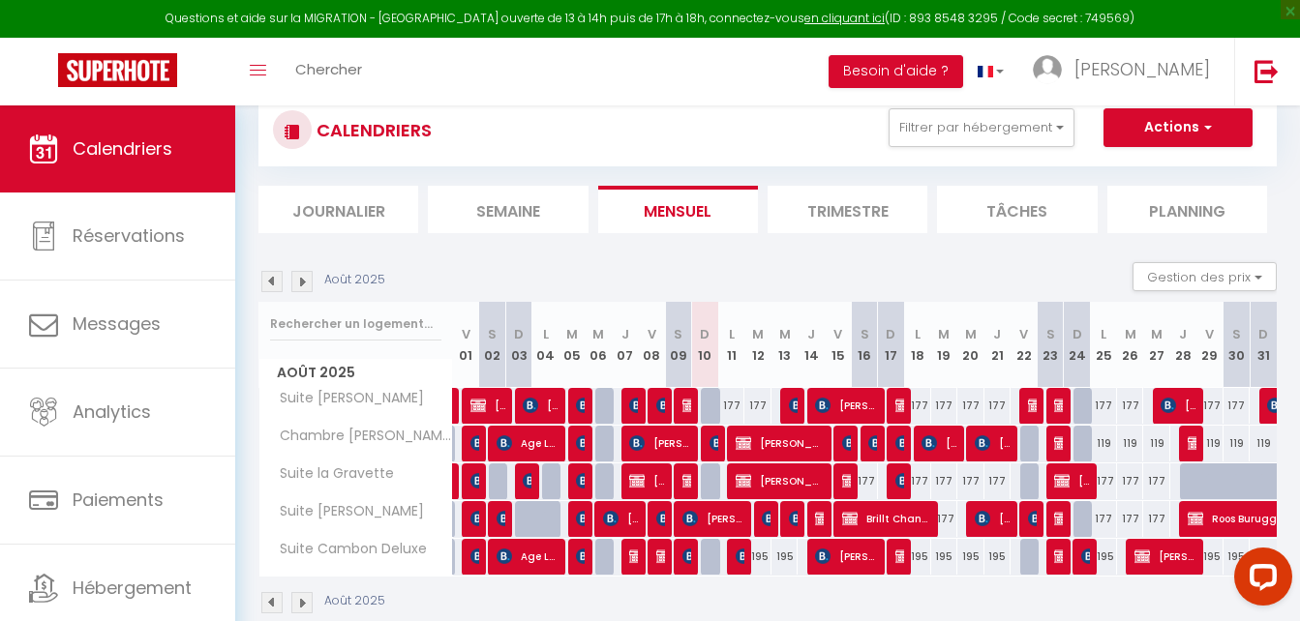
scroll to position [97, 0]
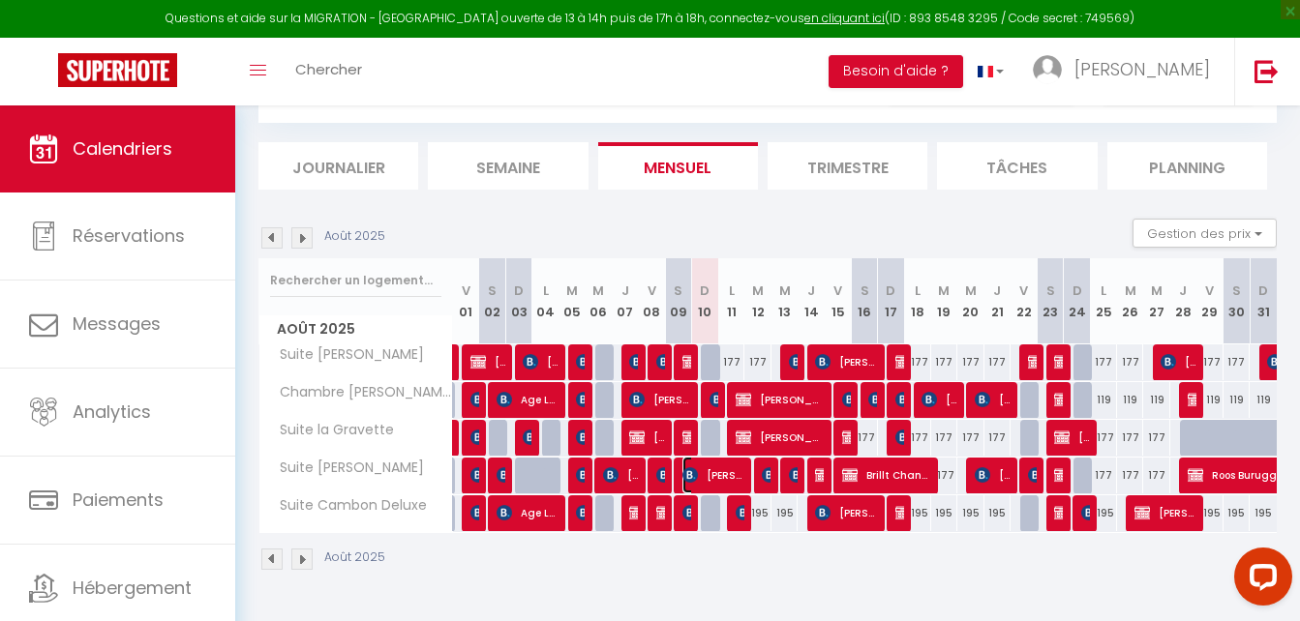
click at [717, 477] on span "[PERSON_NAME]" at bounding box center [712, 475] width 61 height 37
select select "OK"
select select "KO"
select select "0"
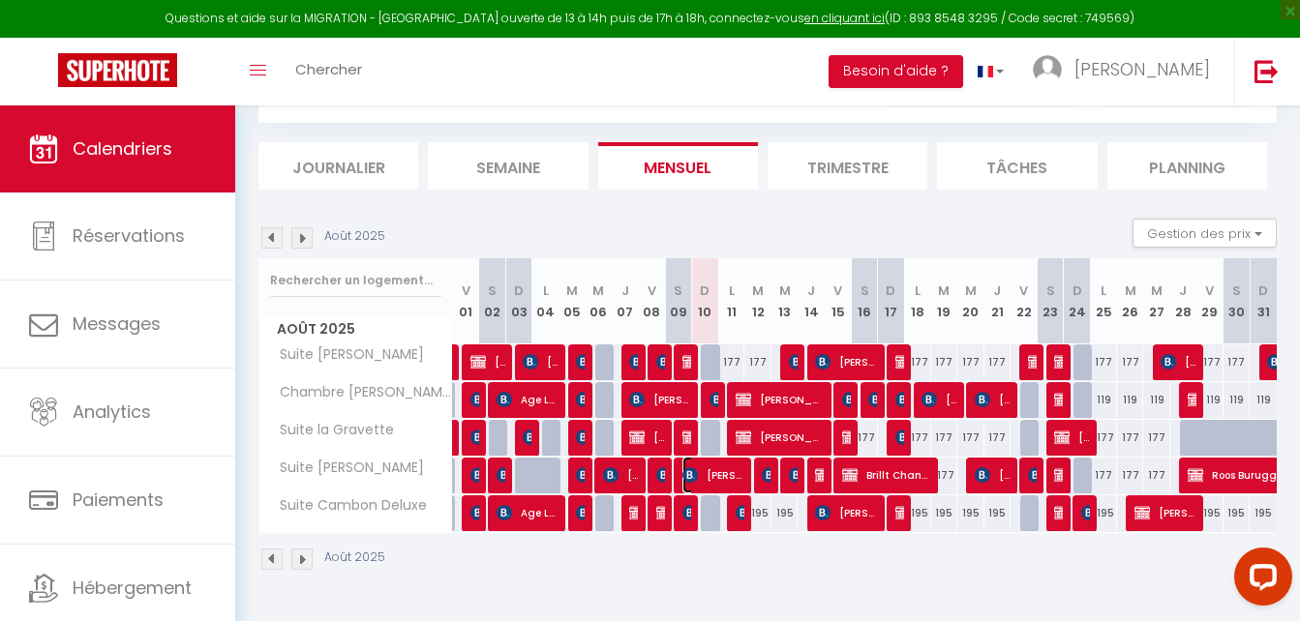
select select "1"
select select
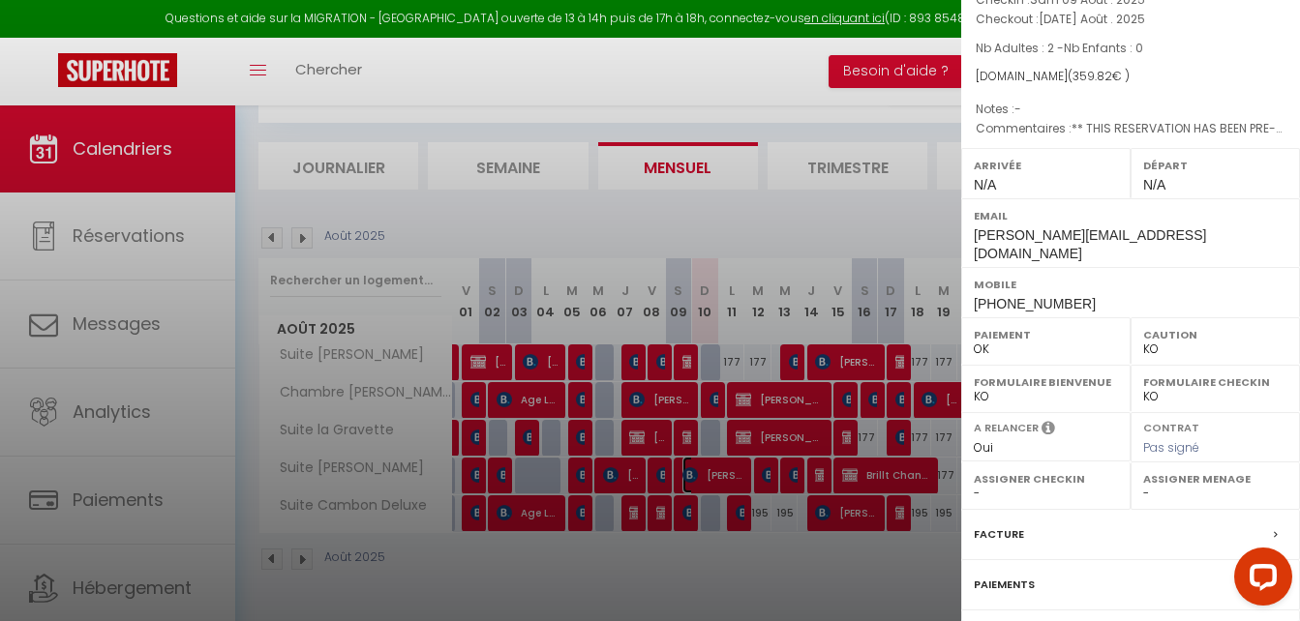
scroll to position [281, 0]
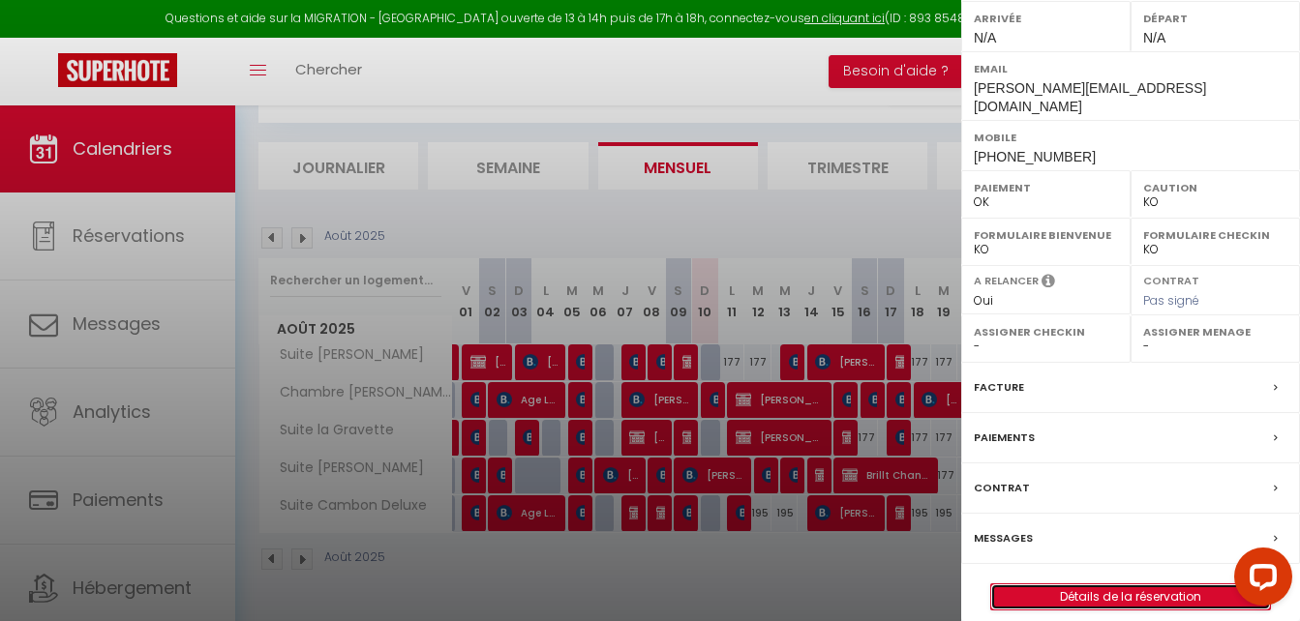
click at [1105, 584] on link "Détails de la réservation" at bounding box center [1130, 596] width 279 height 25
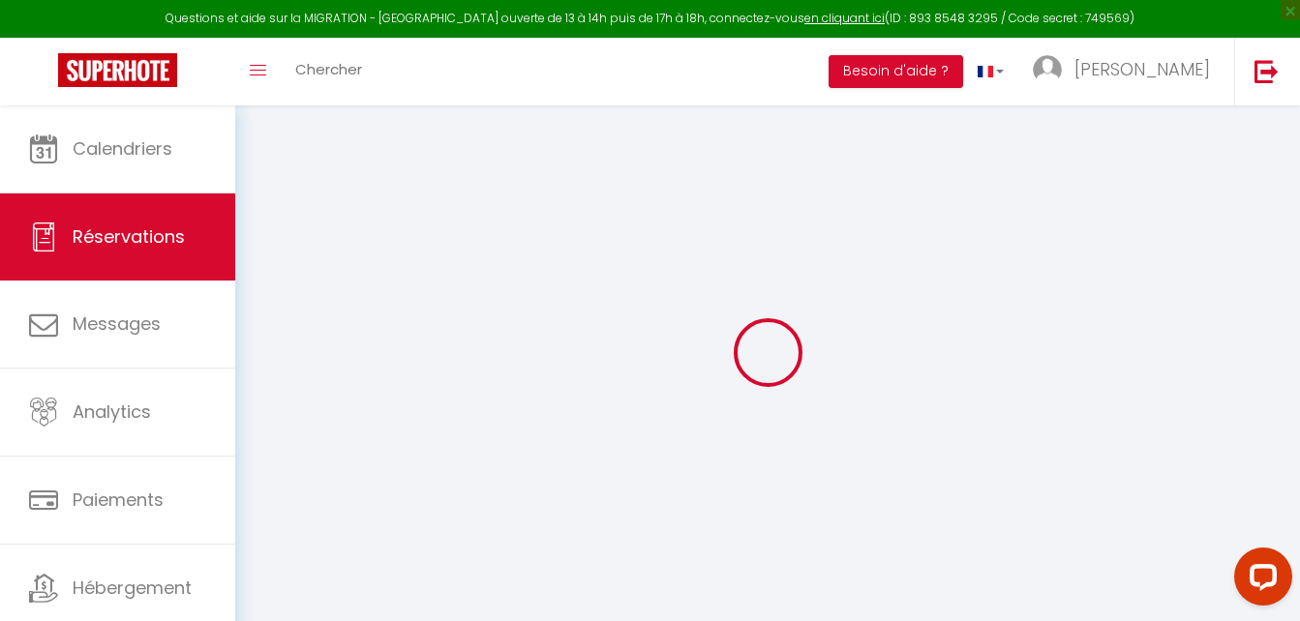
type input "Antine"
type input "Meinardi"
type input "[PERSON_NAME][EMAIL_ADDRESS][DOMAIN_NAME]"
type input "[PHONE_NUMBER]"
type input "."
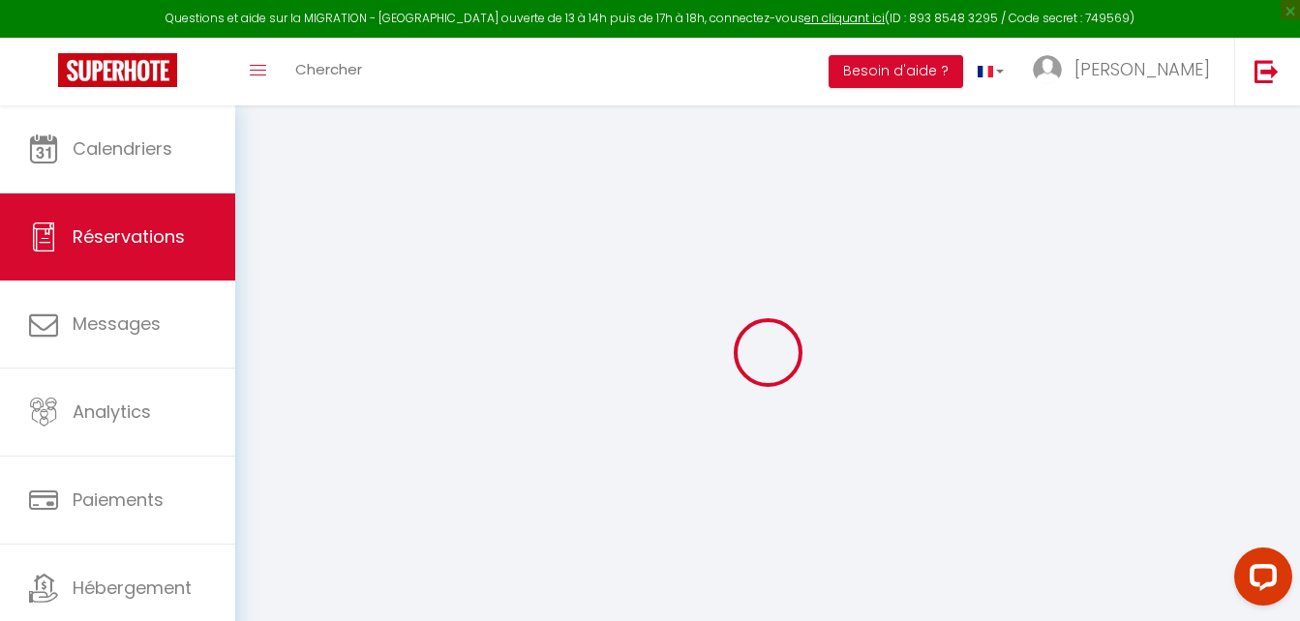
select select "IT"
type input "78.03"
type input "4.97"
select select "2660"
select select "1"
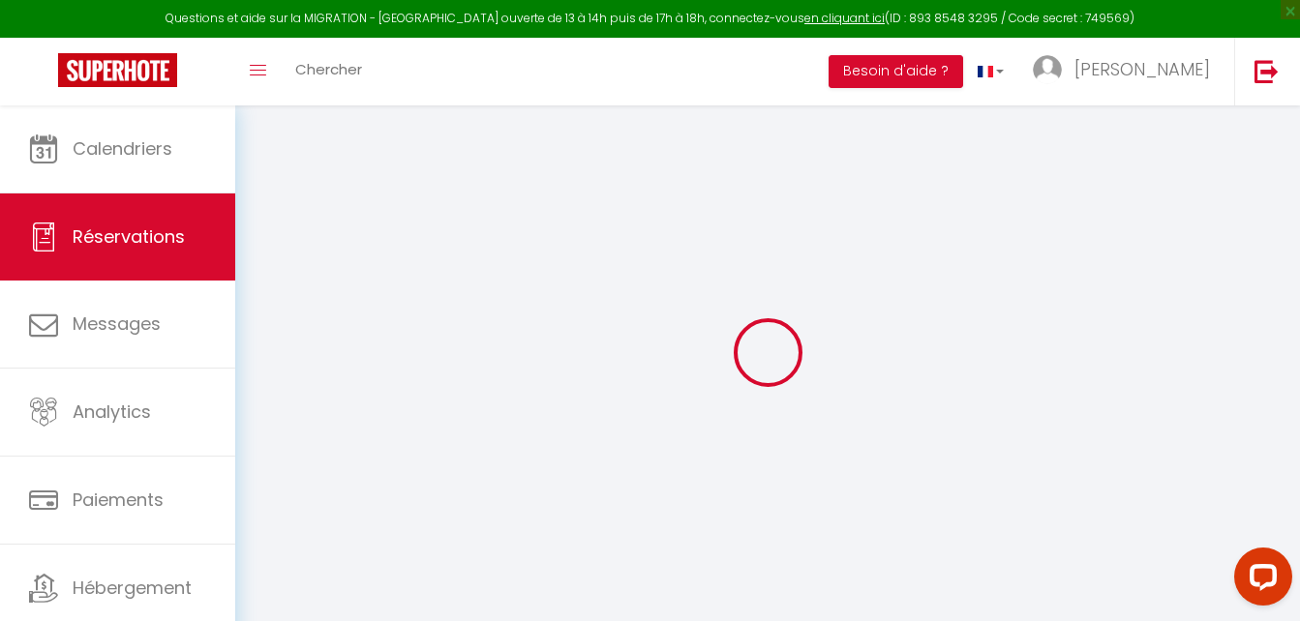
select select
type input "2"
select select "12"
select select
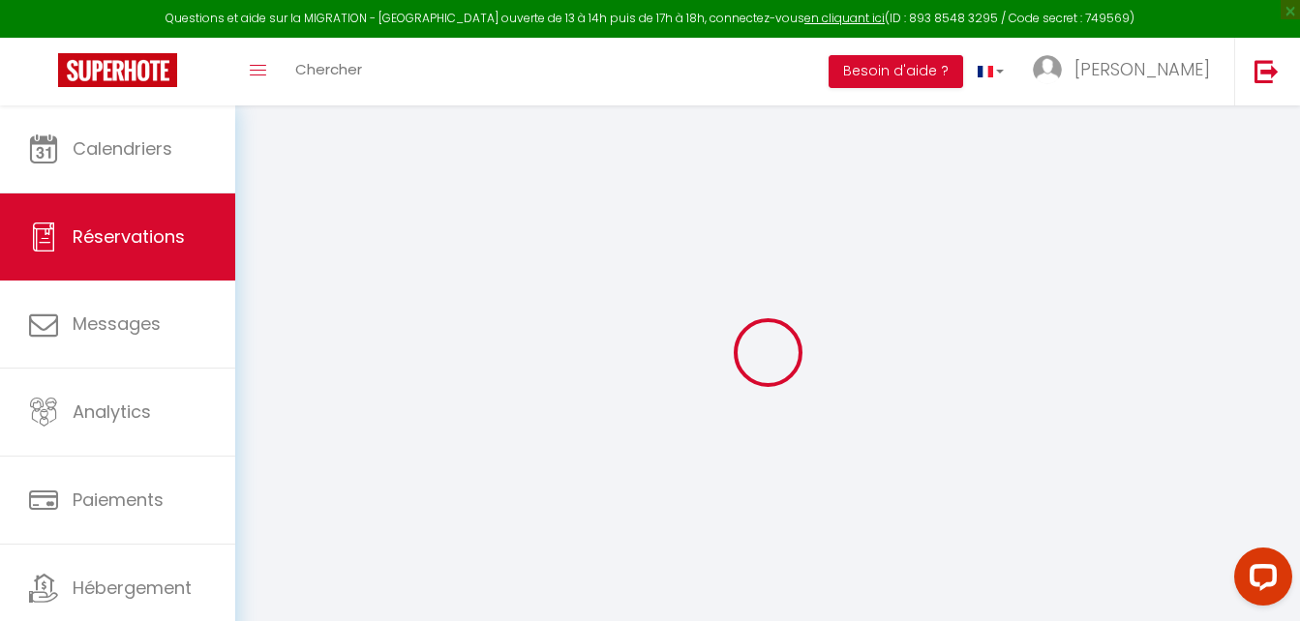
type input "354.66"
checkbox input "false"
type input "0"
select select "2"
type input "0"
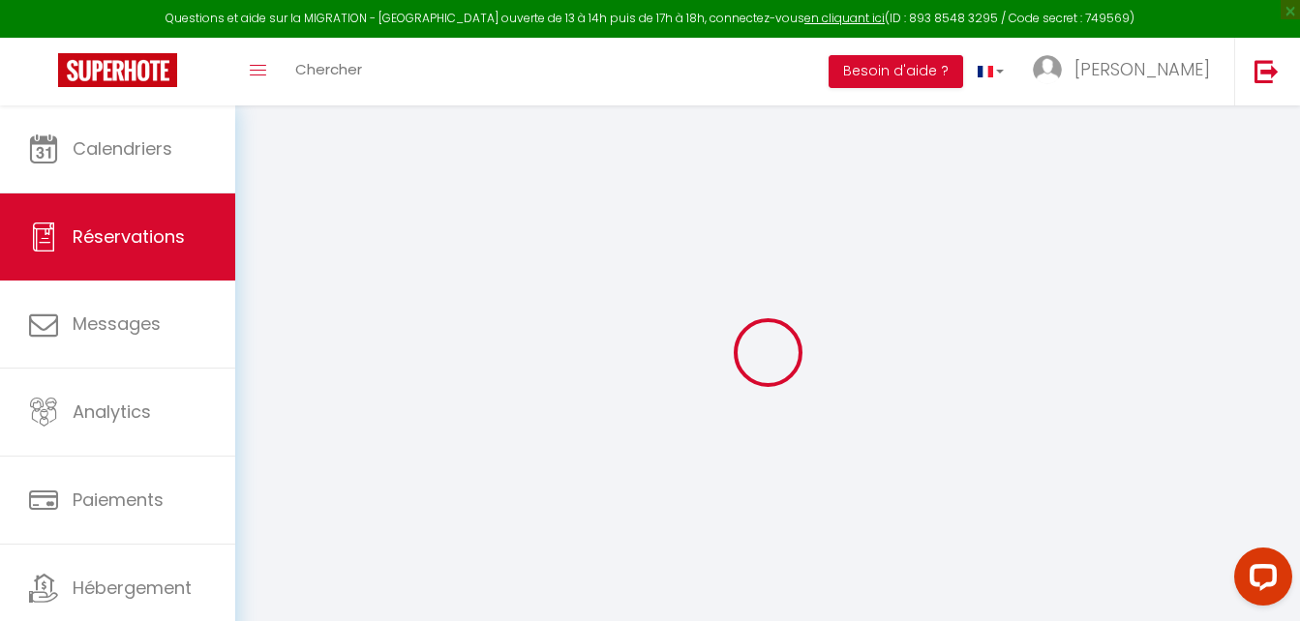
type input "0"
select select
select select "14"
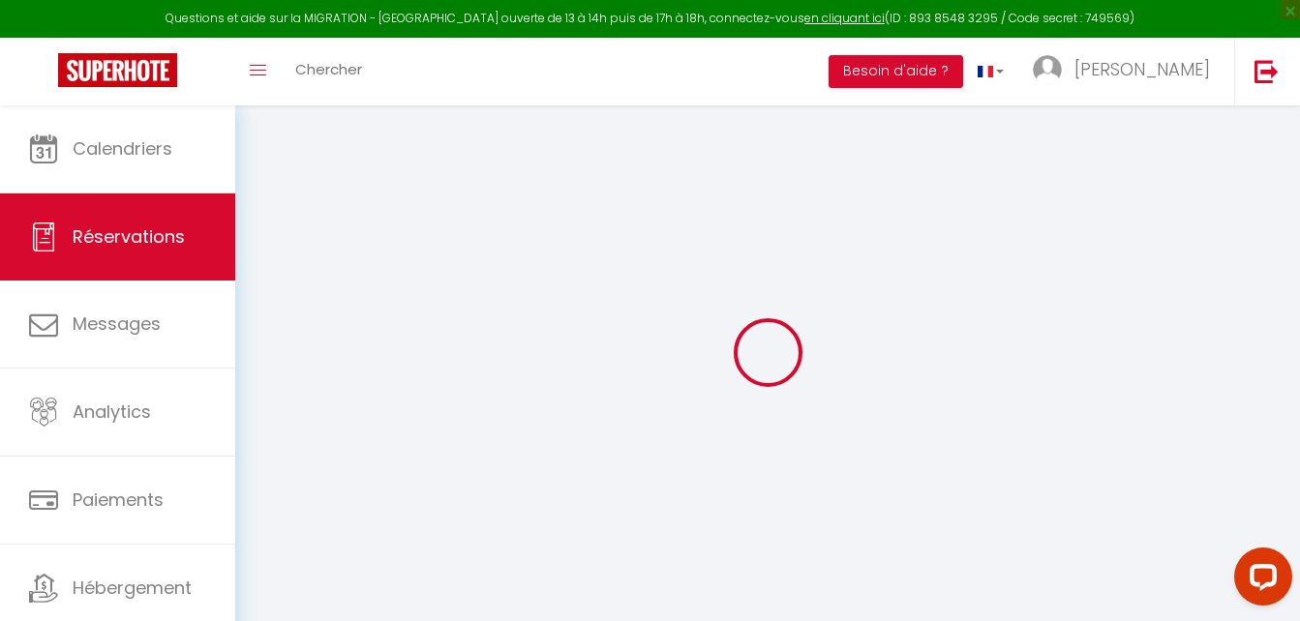
checkbox input "false"
select select
checkbox input "false"
select select
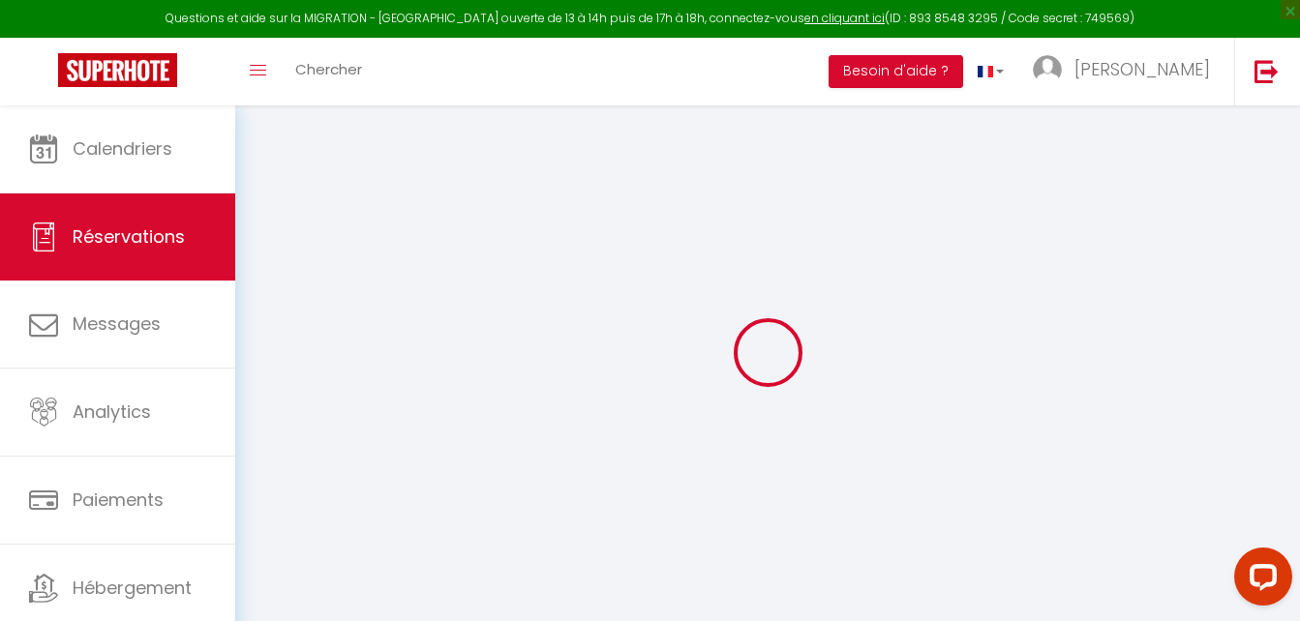
select select
checkbox input "false"
select select
checkbox input "false"
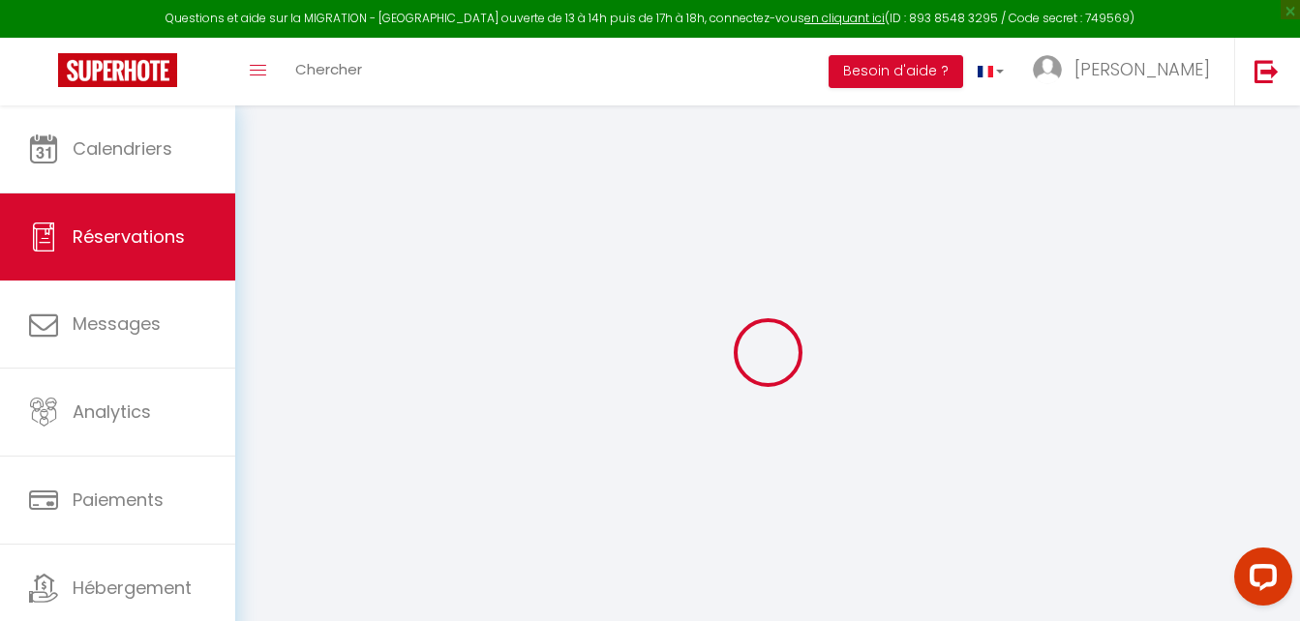
type textarea "** THIS RESERVATION HAS BEEN PRE-PAID ** Reservation has a cancellation grace p…"
type input "5.16"
select select
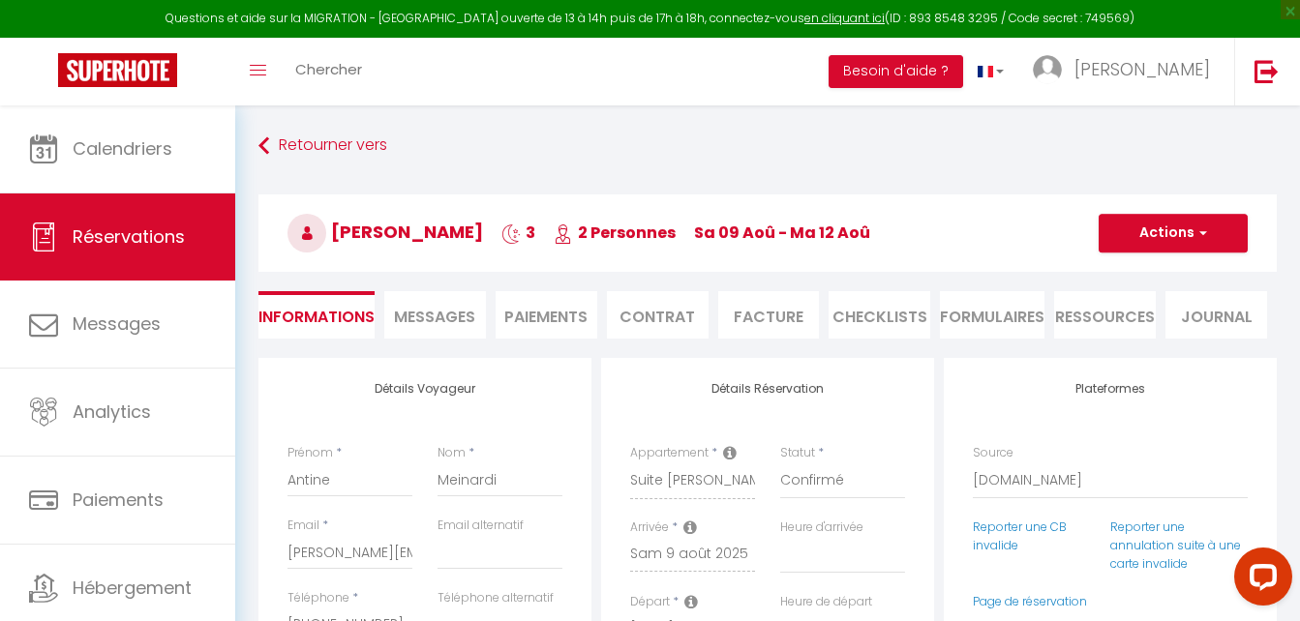
checkbox input "false"
select select
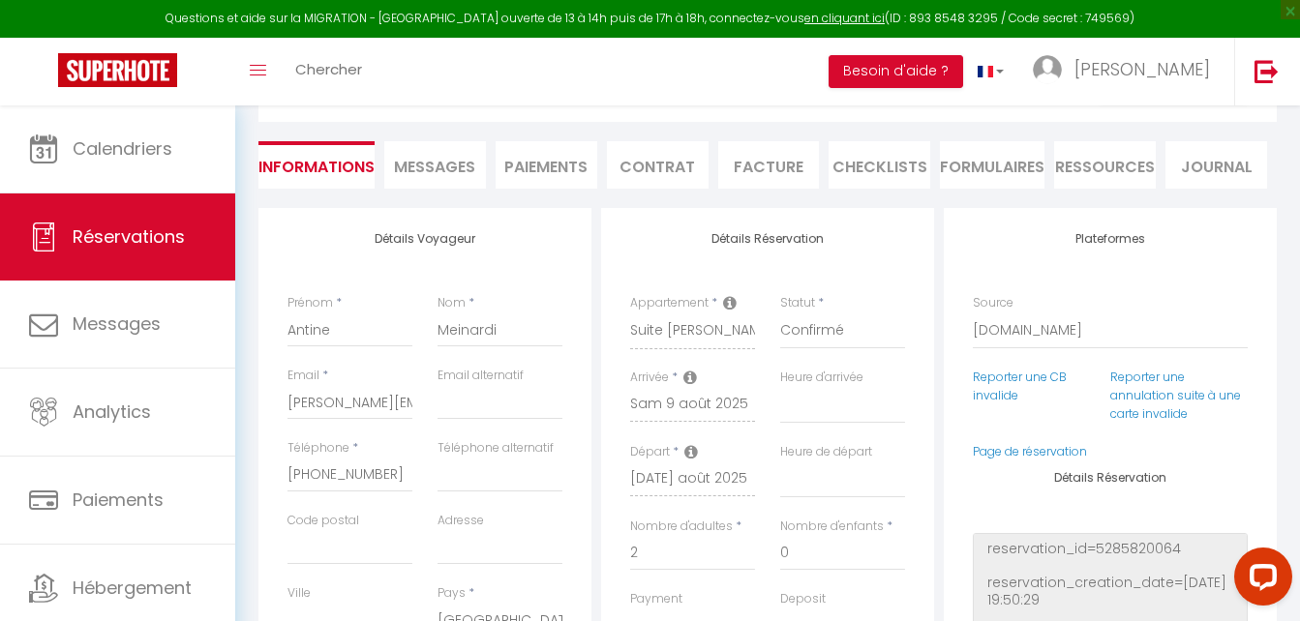
scroll to position [194, 0]
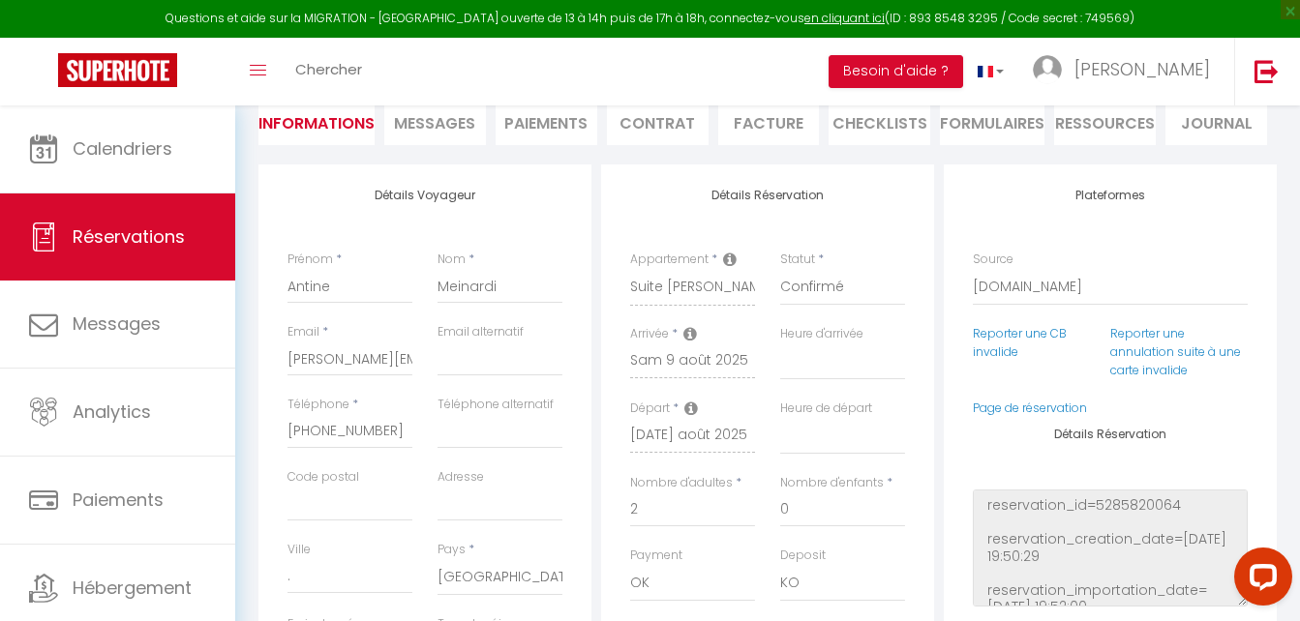
click at [765, 121] on li "Facture" at bounding box center [769, 121] width 102 height 47
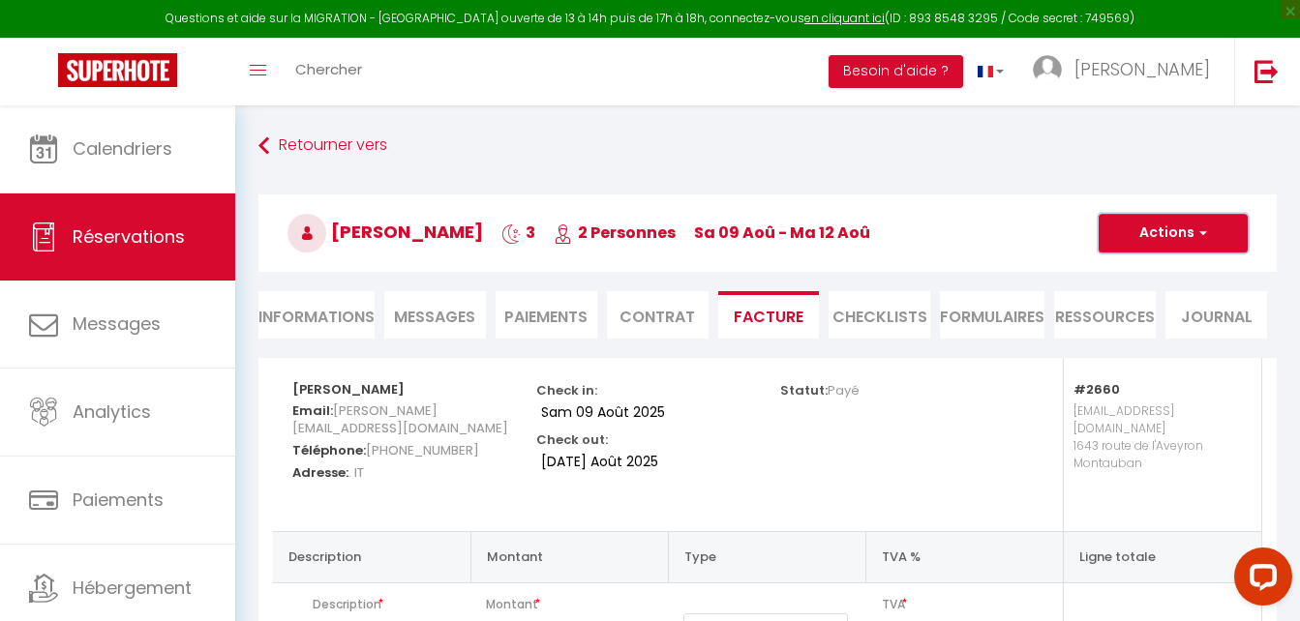
click at [1202, 222] on button "Actions" at bounding box center [1172, 233] width 149 height 39
click at [543, 309] on li "Paiements" at bounding box center [546, 314] width 102 height 47
select select
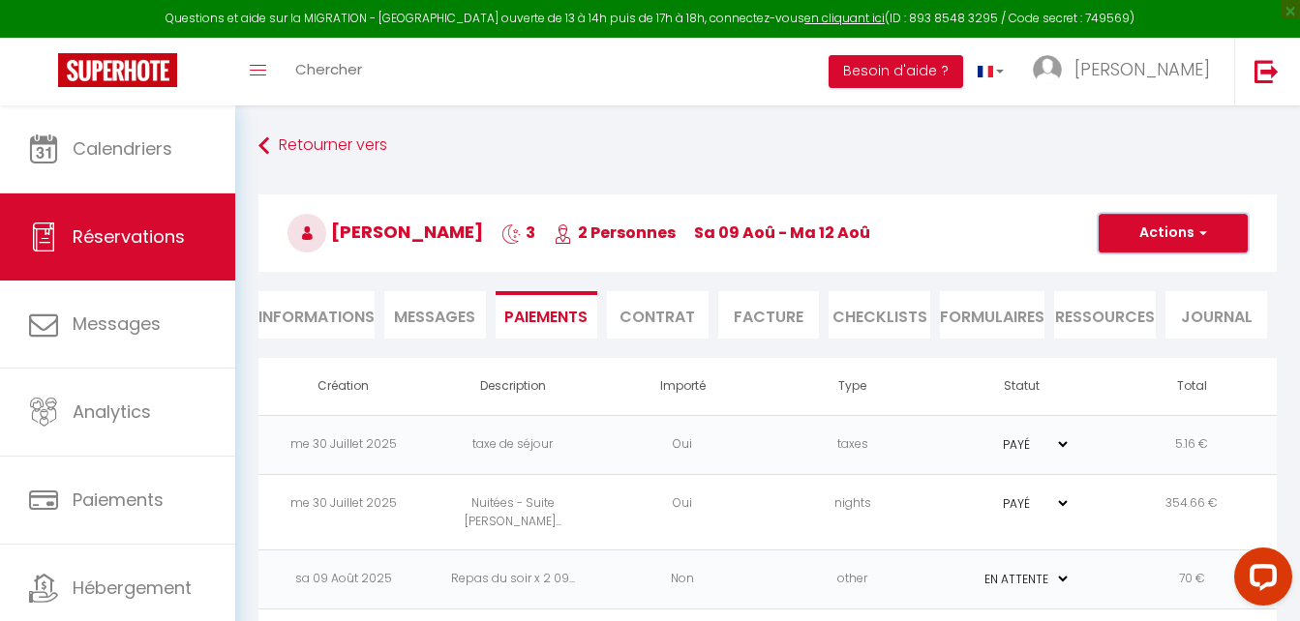
click at [1182, 241] on button "Actions" at bounding box center [1172, 233] width 149 height 39
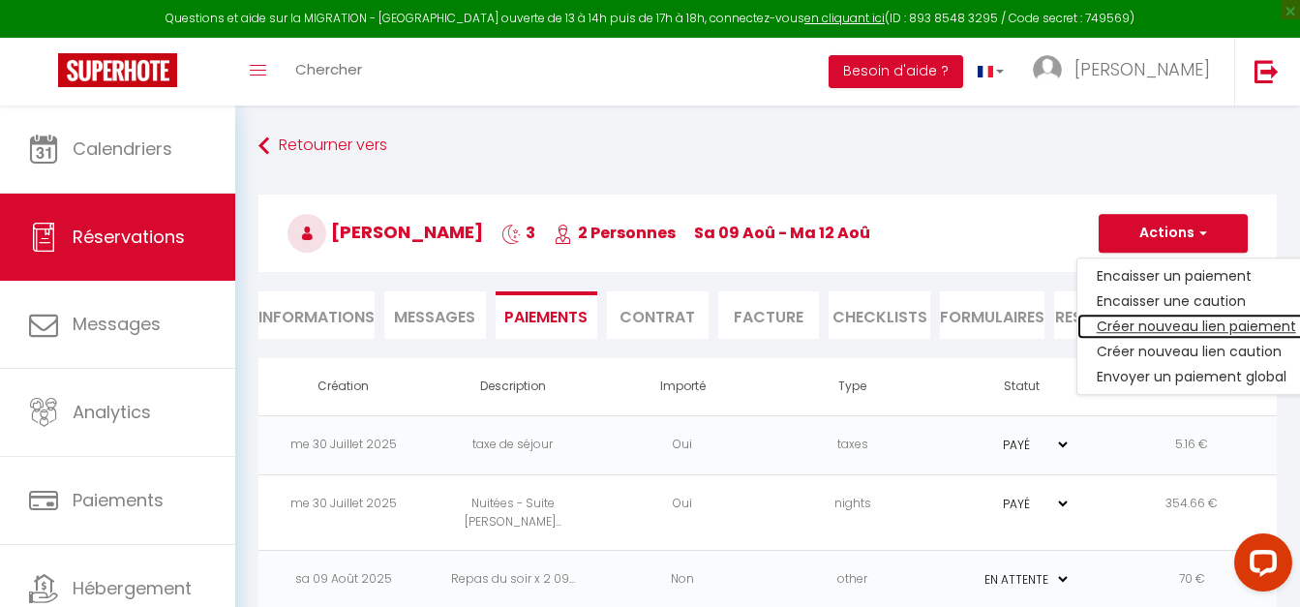
click at [1166, 325] on link "Créer nouveau lien paiement" at bounding box center [1196, 326] width 238 height 25
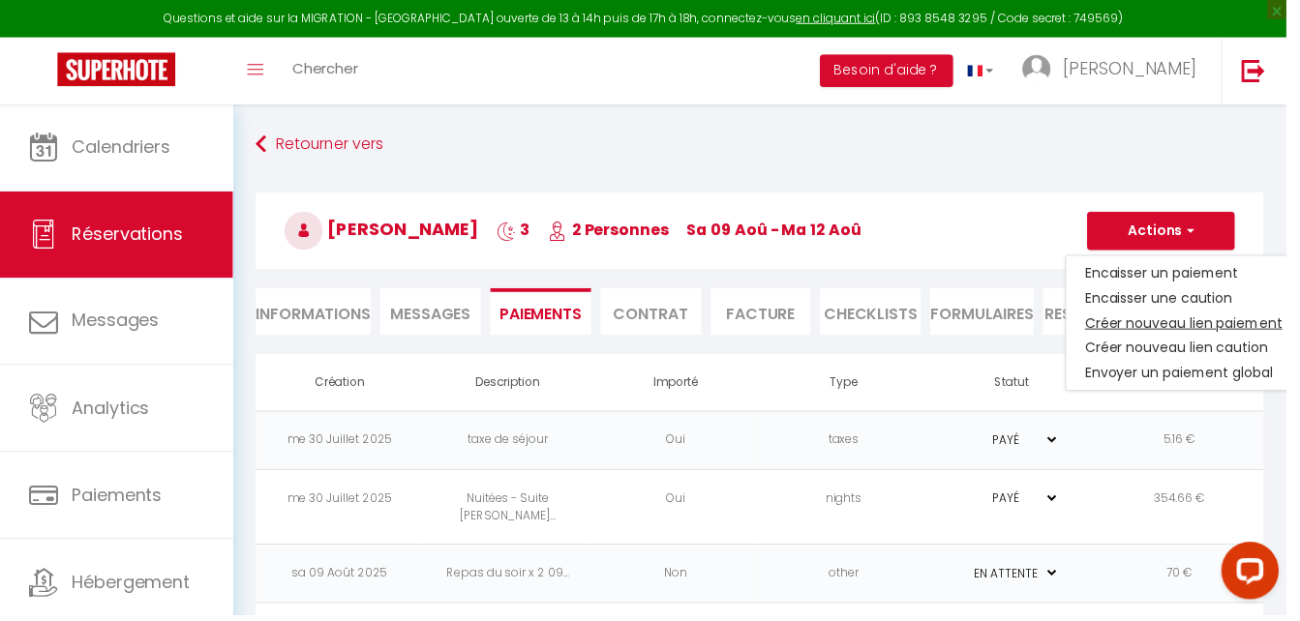
select select "nights"
type input "[PERSON_NAME][EMAIL_ADDRESS][DOMAIN_NAME]"
select select "774"
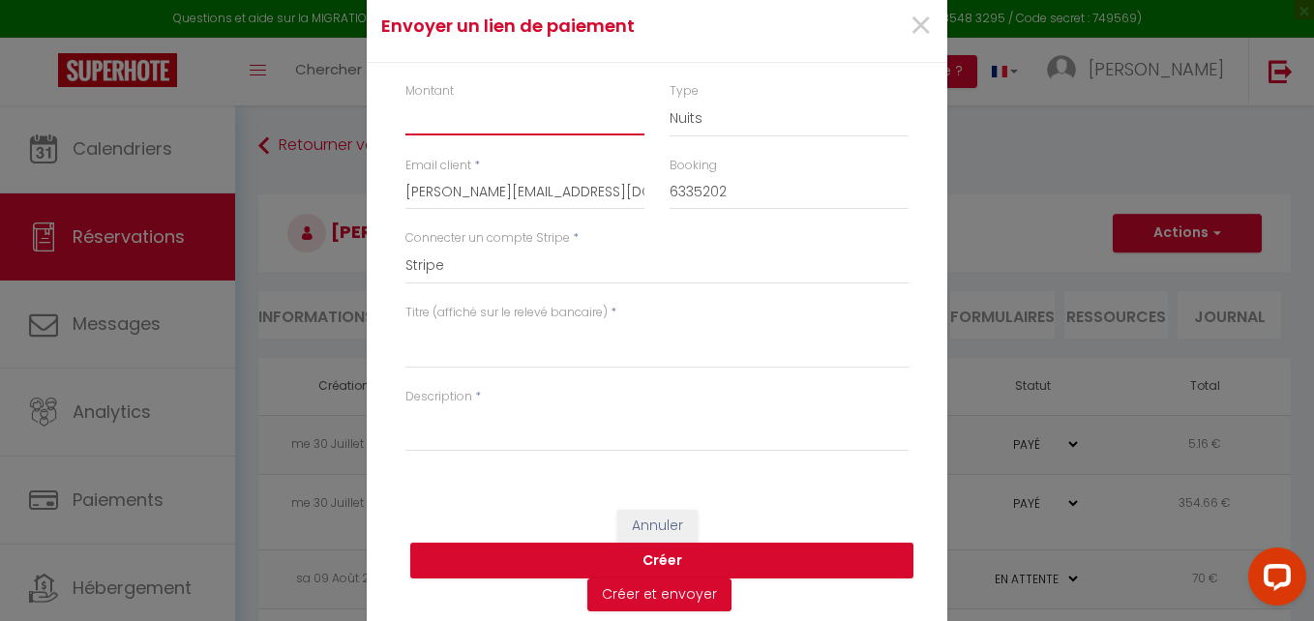
click at [455, 108] on input "Montant" at bounding box center [524, 118] width 239 height 35
type input "5"
click at [714, 111] on select "Nuits Frais de ménage Taxe de séjour [GEOGRAPHIC_DATA]" at bounding box center [789, 119] width 239 height 37
click at [723, 260] on select "Stripe" at bounding box center [656, 266] width 503 height 37
click at [465, 360] on textarea "Titre (affiché sur le relevé bancaire)" at bounding box center [656, 345] width 503 height 46
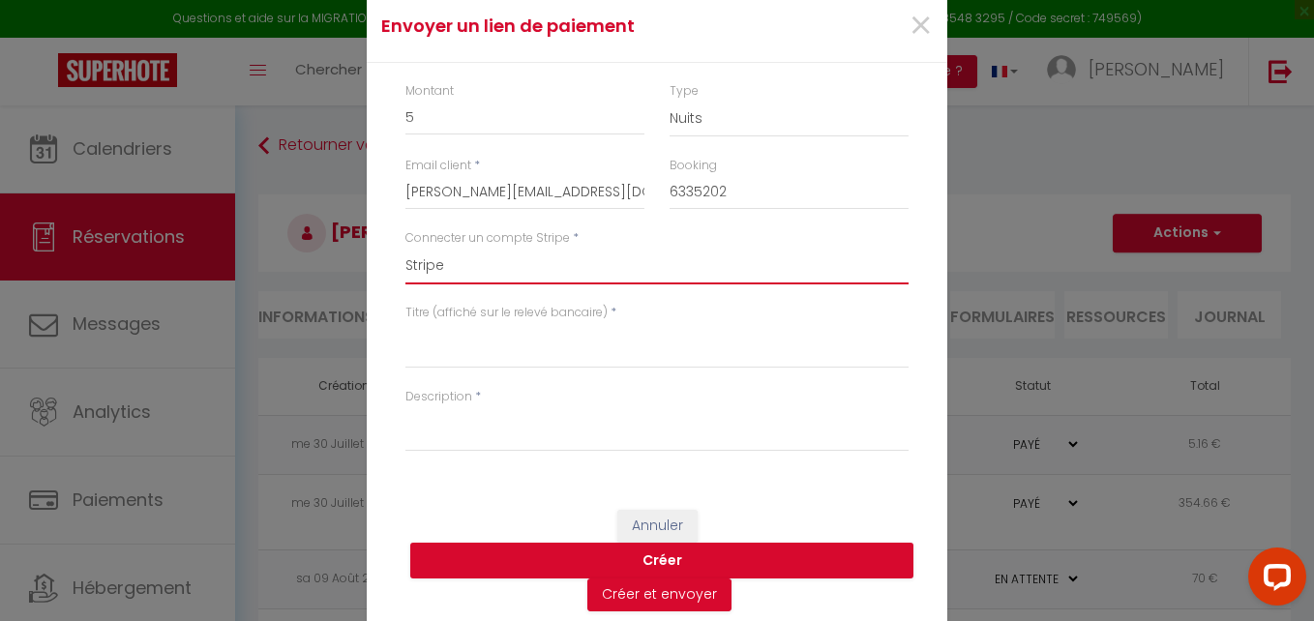
click at [495, 269] on select "Stripe" at bounding box center [656, 266] width 503 height 37
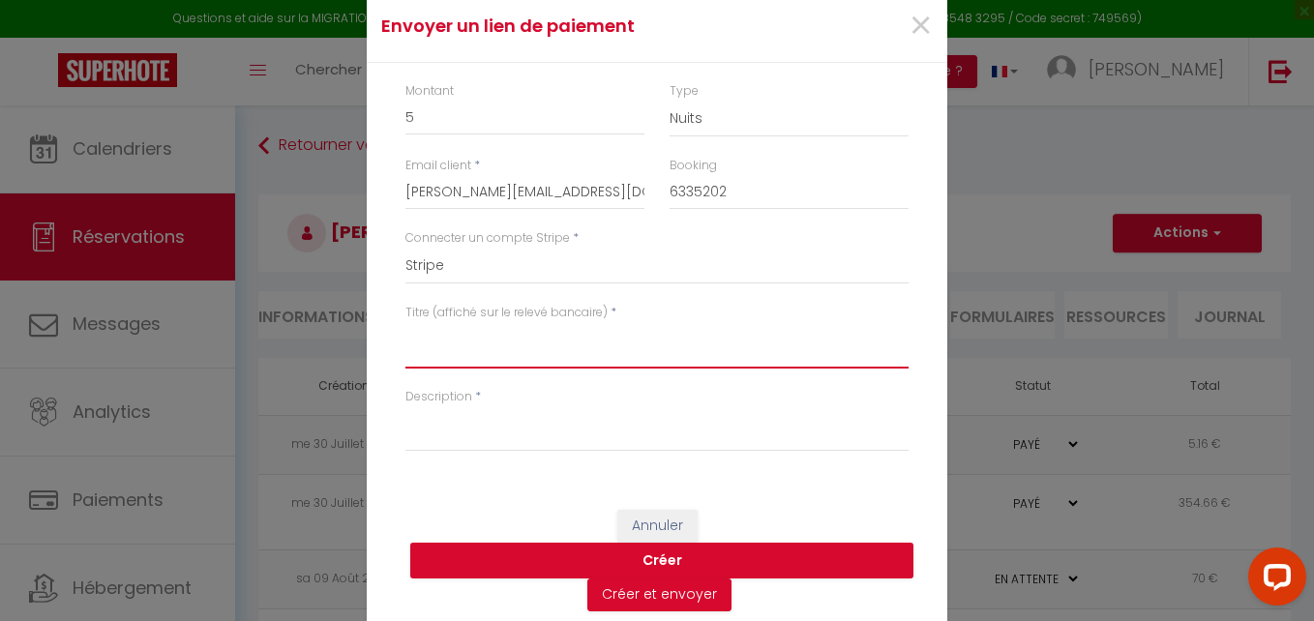
click at [409, 332] on textarea "Titre (affiché sur le relevé bancaire)" at bounding box center [656, 345] width 503 height 46
click at [1069, 160] on div "Envoyer un [PERSON_NAME] × Montant 5 Type Nuits Frais de ménage Taxe de séjour …" at bounding box center [657, 310] width 1314 height 621
click at [909, 26] on span "×" at bounding box center [921, 26] width 24 height 58
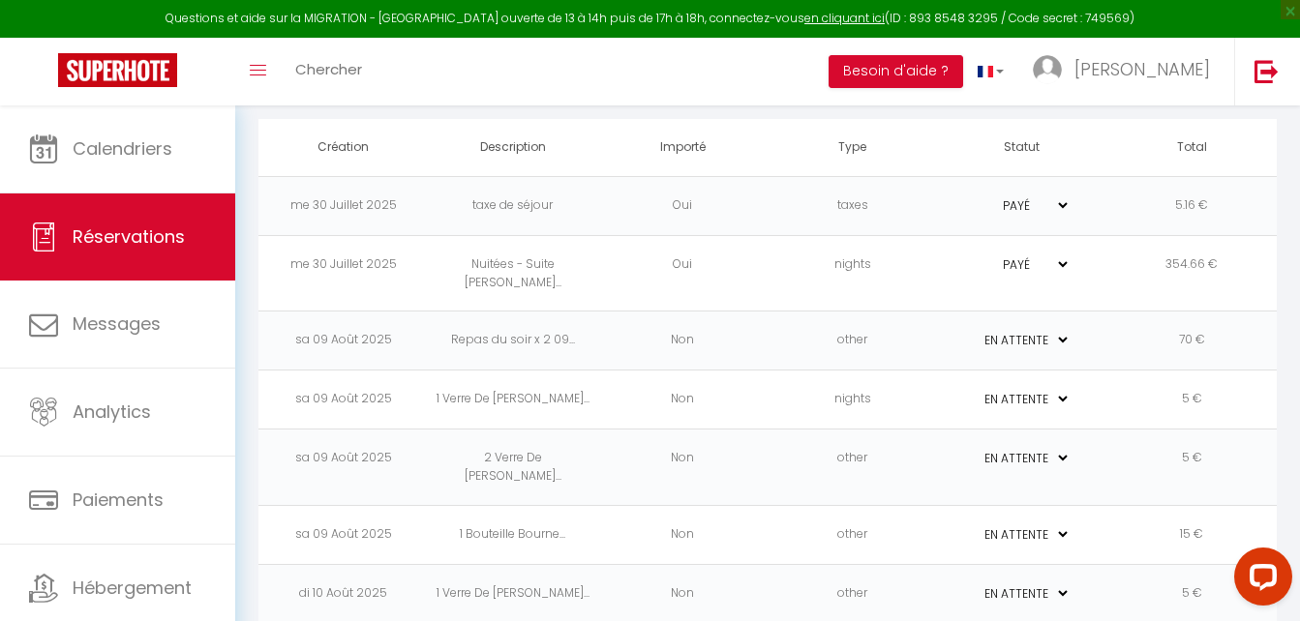
scroll to position [240, 0]
click at [483, 563] on td "1 Verre De [PERSON_NAME]..." at bounding box center [512, 592] width 169 height 59
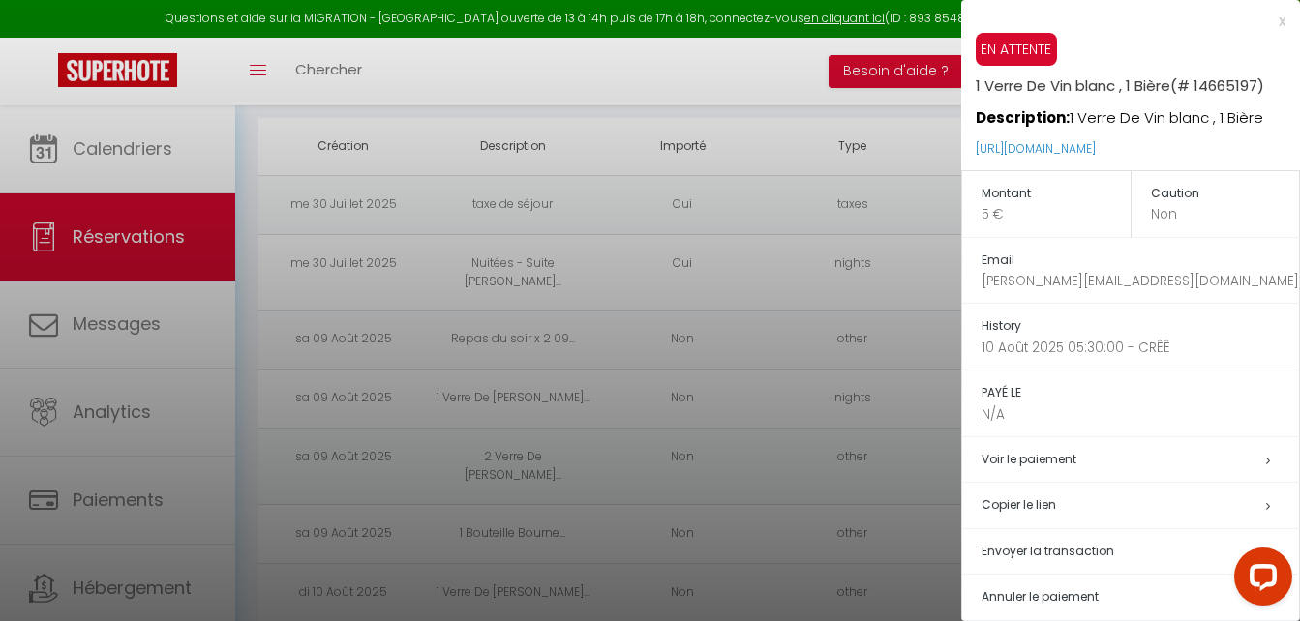
click at [483, 559] on div at bounding box center [650, 310] width 1300 height 621
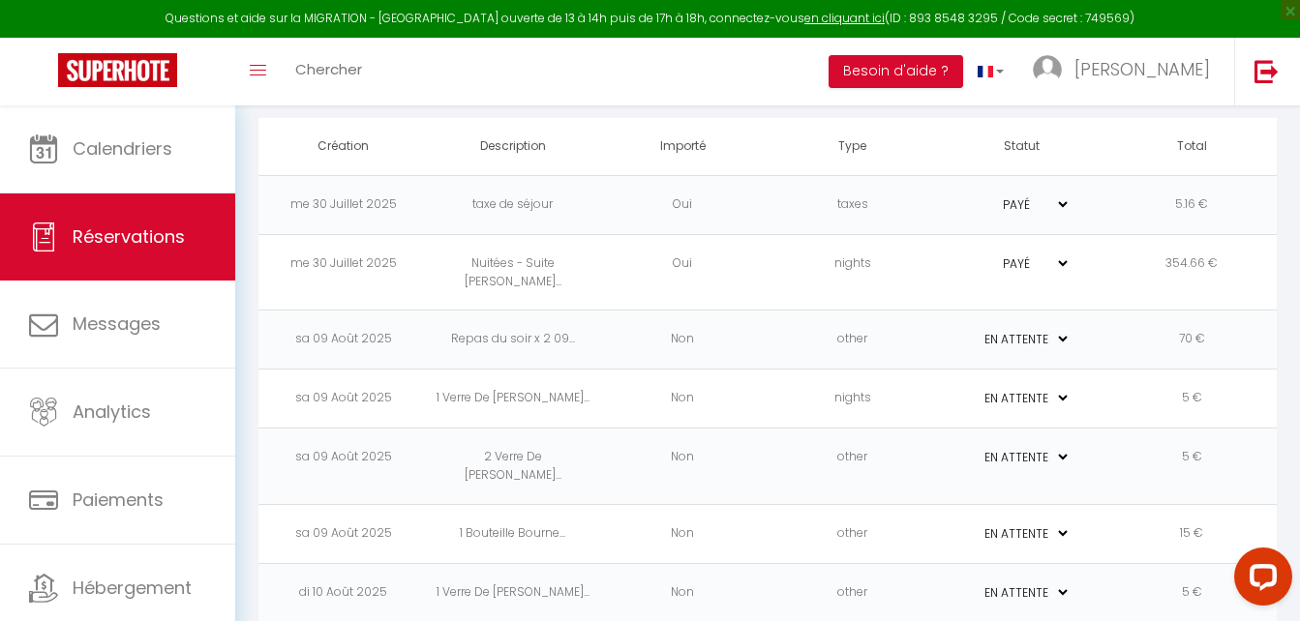
scroll to position [0, 0]
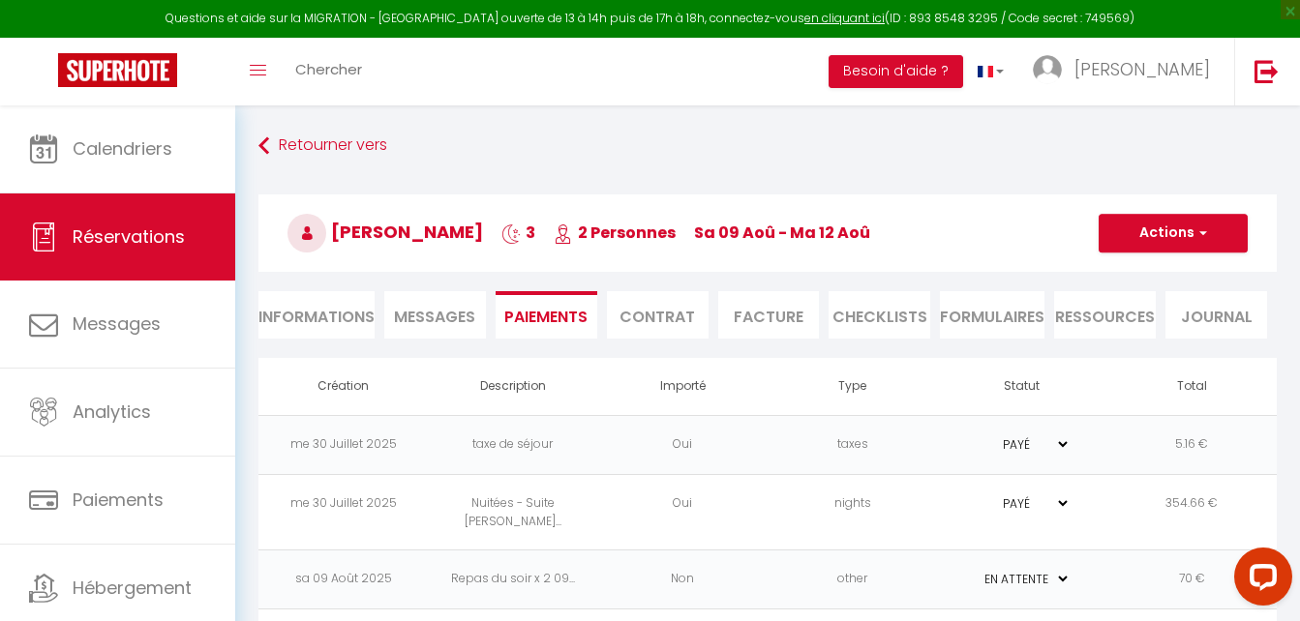
click at [782, 313] on li "Facture" at bounding box center [769, 314] width 102 height 47
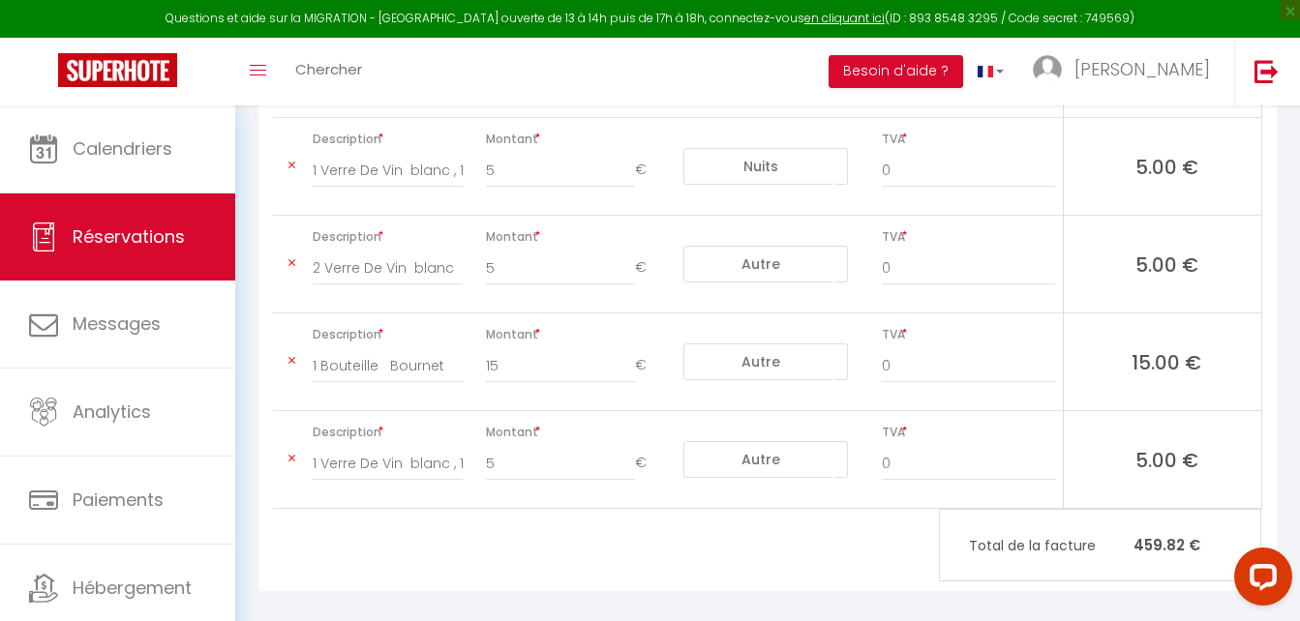
scroll to position [760, 0]
drag, startPoint x: 315, startPoint y: 248, endPoint x: 501, endPoint y: 270, distance: 187.1
click at [501, 270] on tr "Description 2 Verre De Vin blanc Montant 5 € Nuits Frais de ménage Taxe de séjo…" at bounding box center [767, 264] width 988 height 98
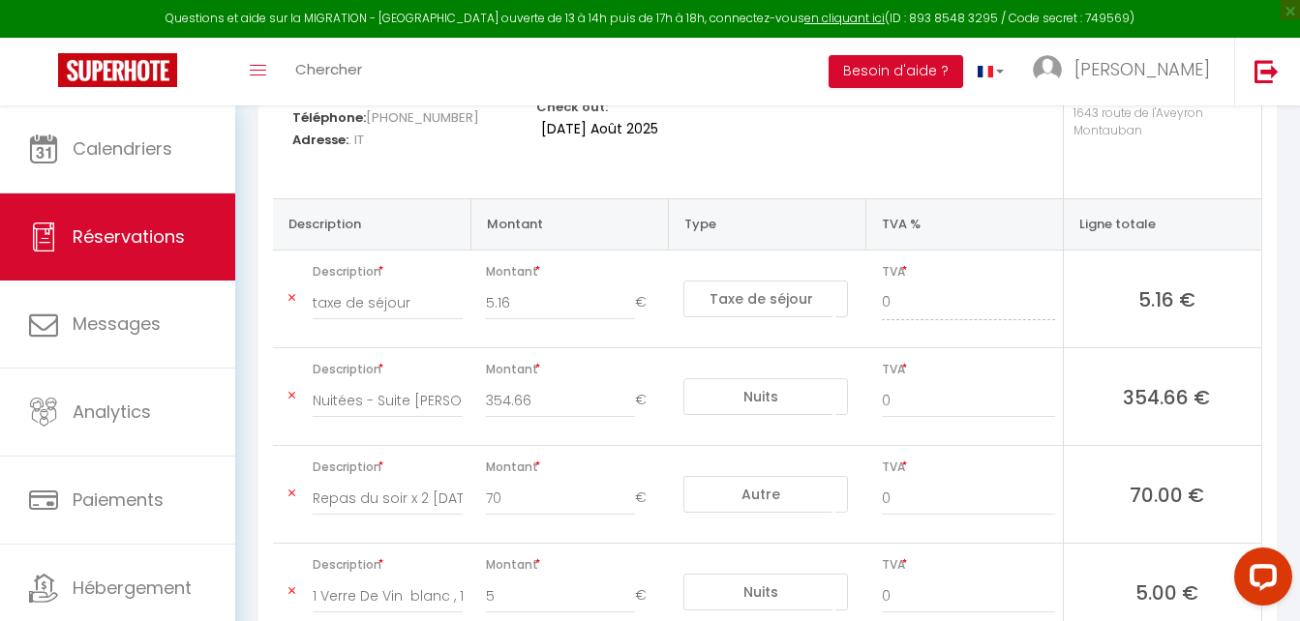
scroll to position [0, 0]
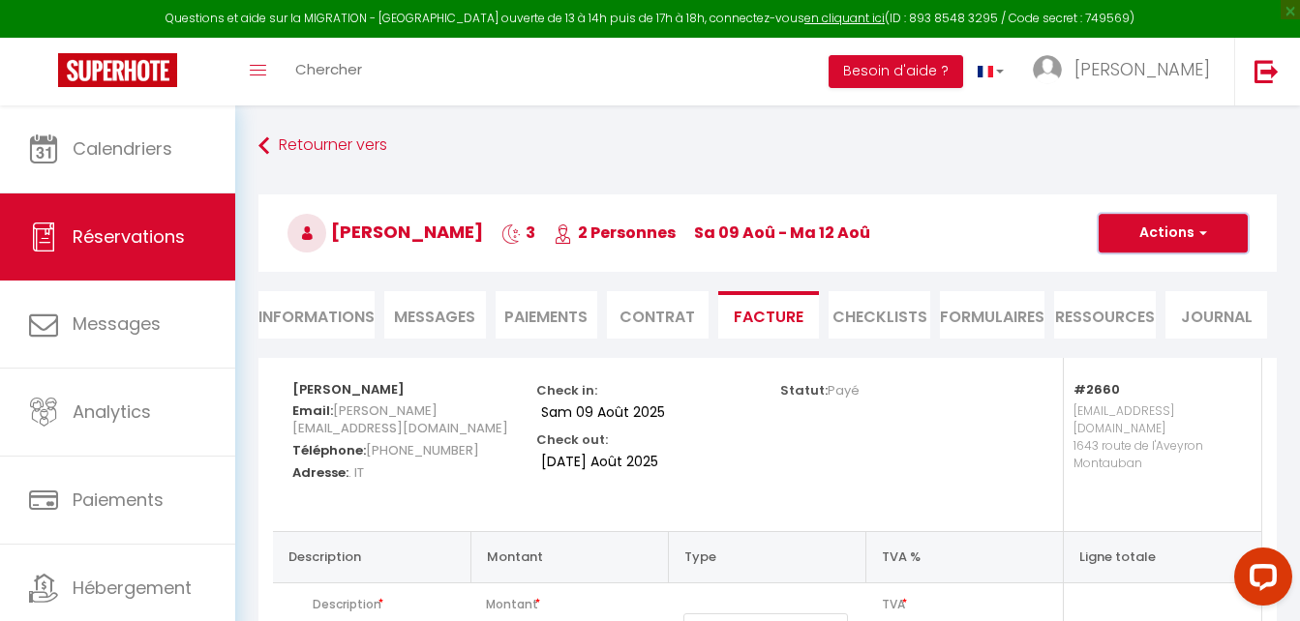
click at [1189, 231] on button "Actions" at bounding box center [1172, 233] width 149 height 39
drag, startPoint x: 514, startPoint y: 318, endPoint x: 524, endPoint y: 318, distance: 10.6
click at [514, 318] on li "Paiements" at bounding box center [546, 314] width 102 height 47
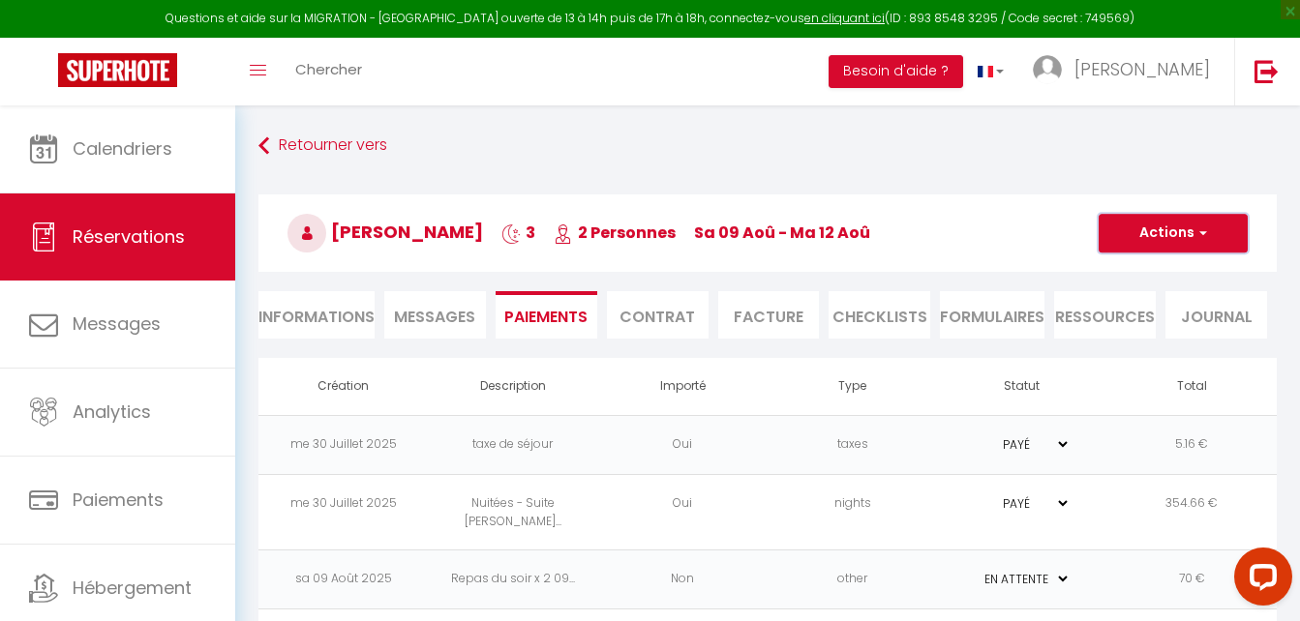
click at [1214, 236] on button "Actions" at bounding box center [1172, 233] width 149 height 39
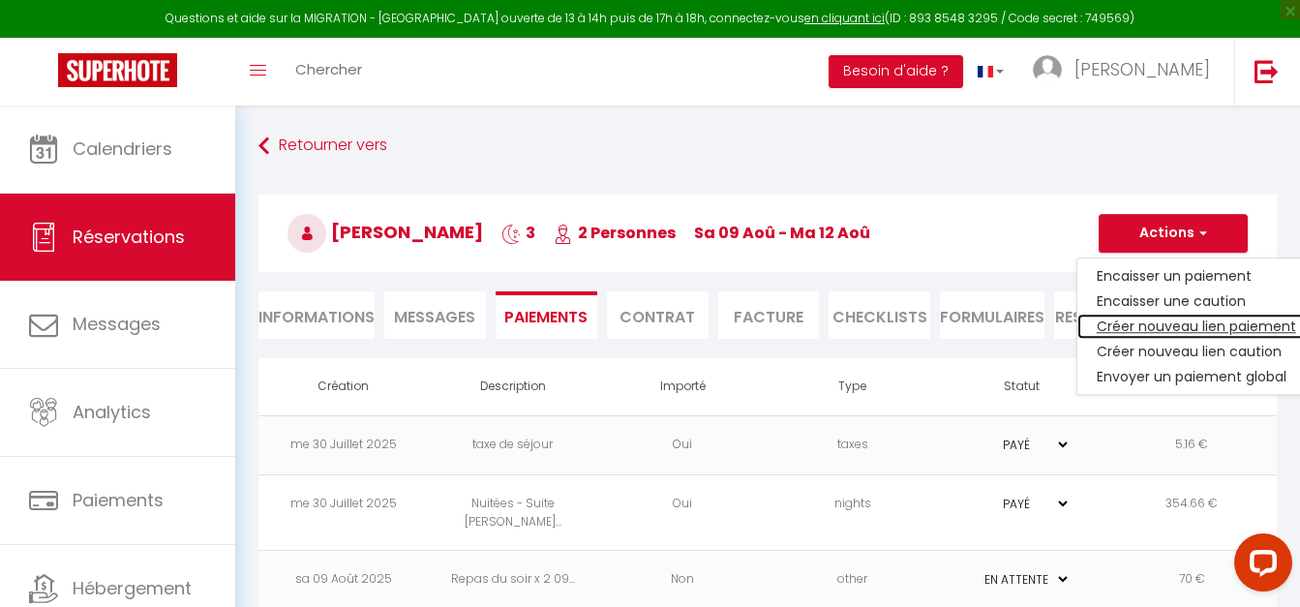
click at [1160, 326] on link "Créer nouveau lien paiement" at bounding box center [1196, 326] width 238 height 25
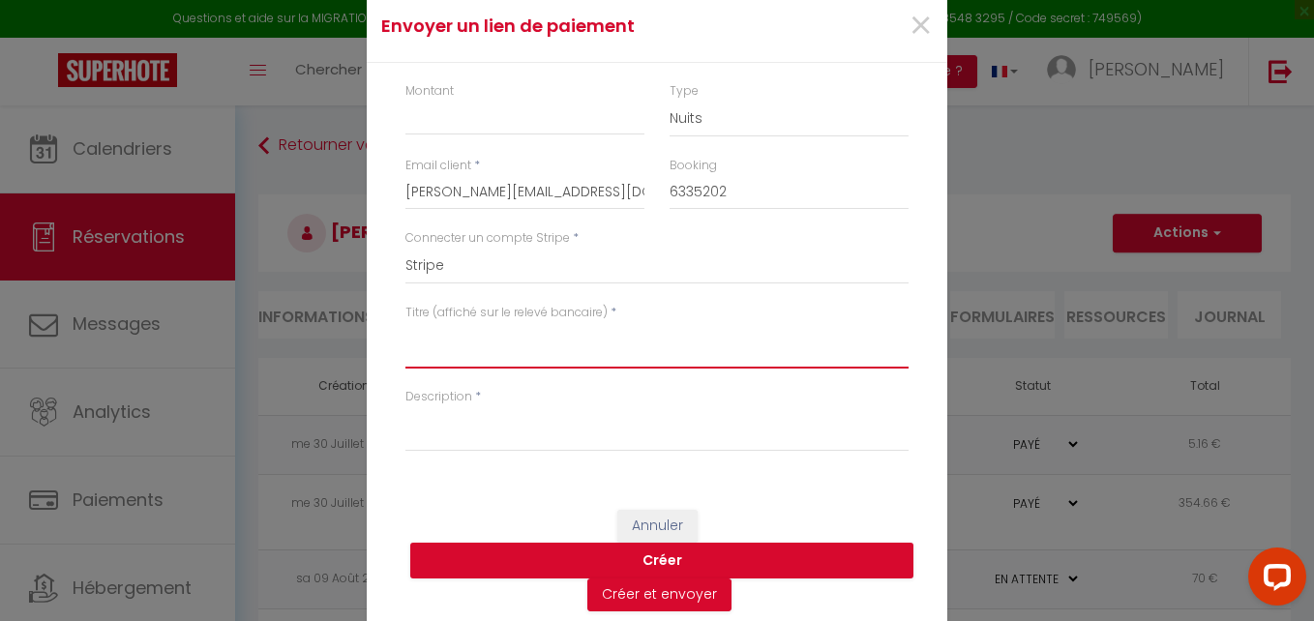
drag, startPoint x: 485, startPoint y: 115, endPoint x: 417, endPoint y: 350, distance: 244.7
paste textarea "2 Verre De Vin blanc"
type textarea "2 Verre De Vin blanc"
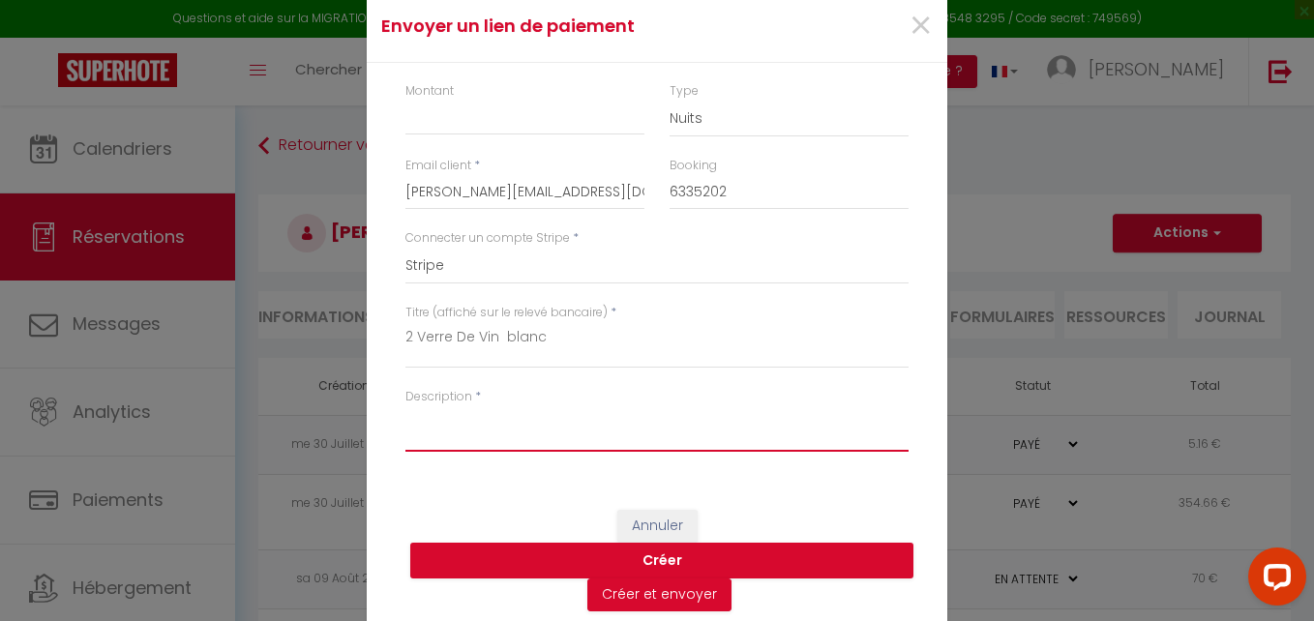
paste textarea "2 Verre De Vin blanc"
type textarea "2 Verre De Vin blanc"
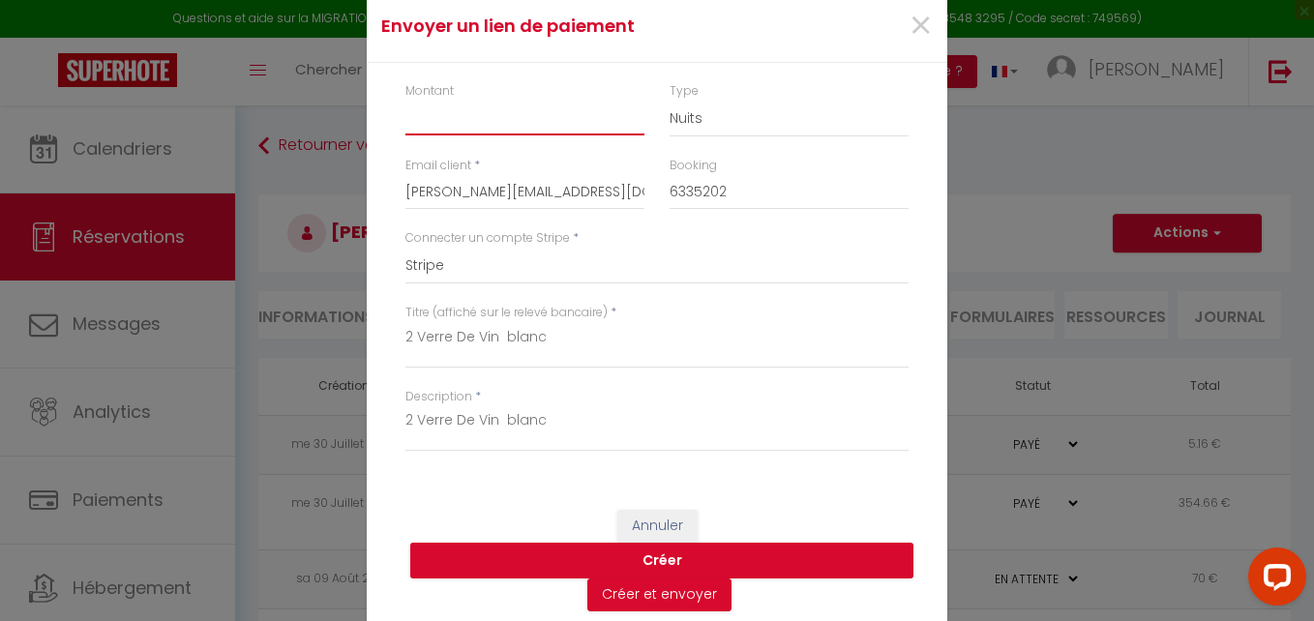
click at [458, 113] on input "Montant" at bounding box center [524, 118] width 239 height 35
type input "5"
click at [666, 553] on button "Créer" at bounding box center [661, 561] width 503 height 37
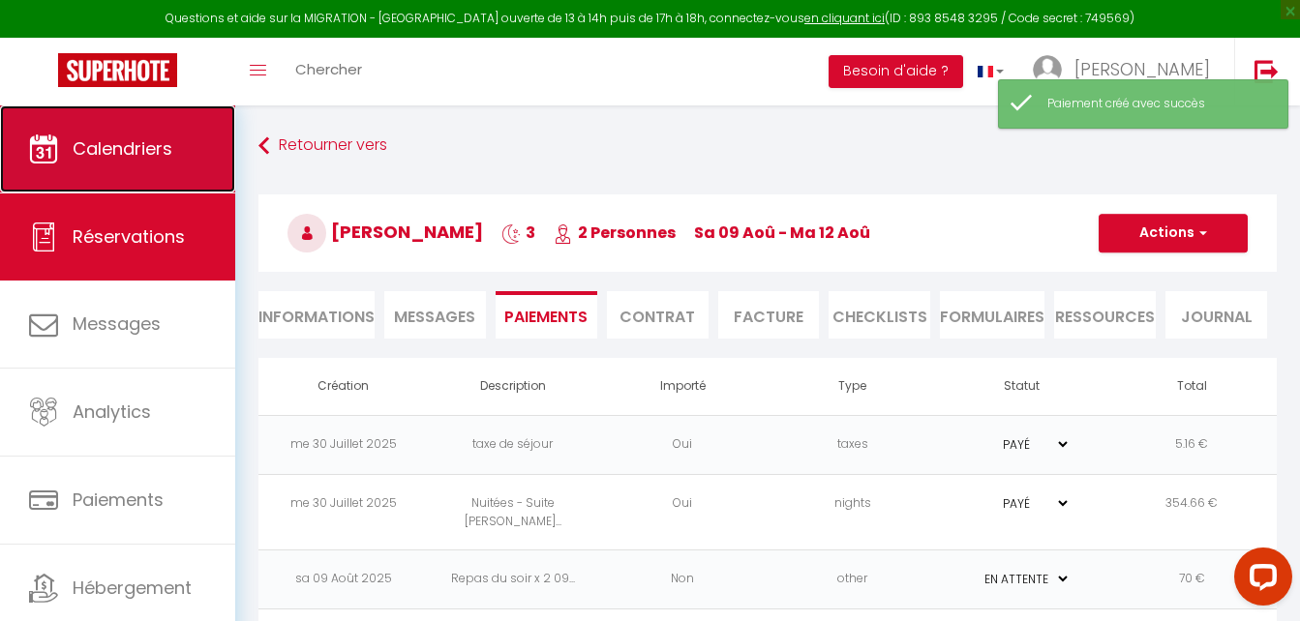
click at [148, 124] on link "Calendriers" at bounding box center [117, 148] width 235 height 87
